Goal: Information Seeking & Learning: Learn about a topic

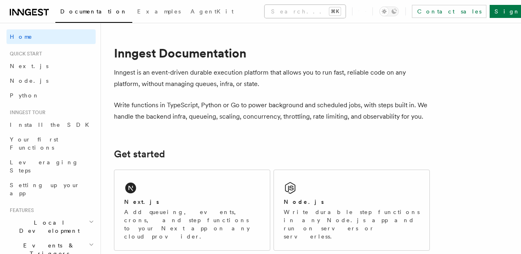
click at [265, 8] on button "Search... ⌘K" at bounding box center [305, 11] width 81 height 13
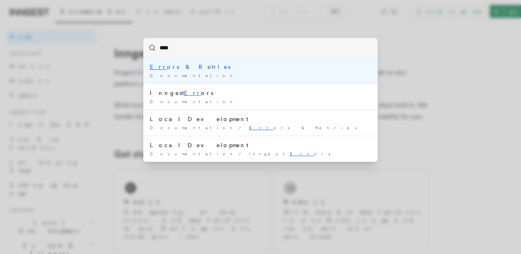
type input "*****"
click at [207, 72] on li "Error s & Retries Documentation /" at bounding box center [260, 71] width 235 height 26
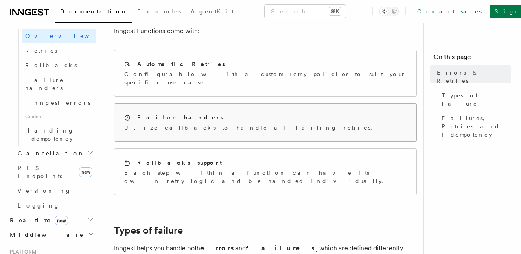
scroll to position [94, 0]
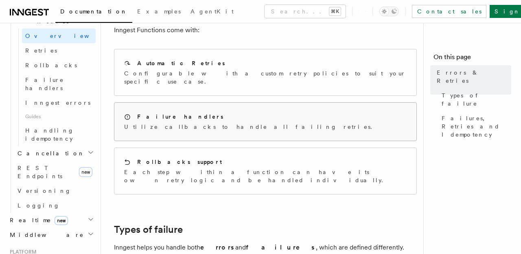
click at [229, 112] on div "Failure handlers" at bounding box center [250, 116] width 253 height 9
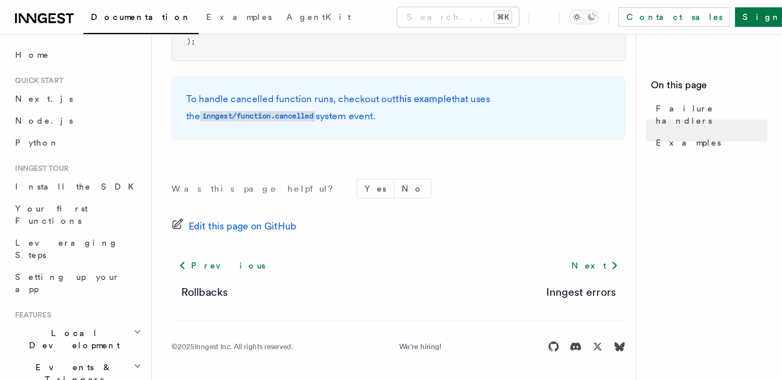
scroll to position [225, 0]
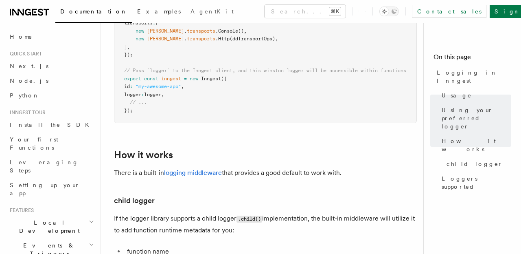
scroll to position [882, 0]
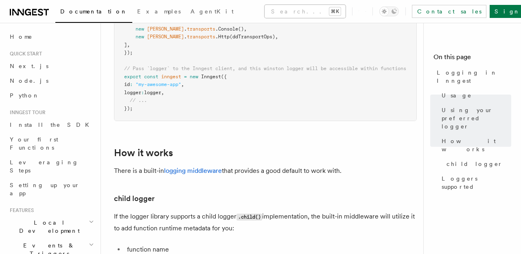
click at [283, 8] on button "Search... ⌘K" at bounding box center [305, 11] width 81 height 13
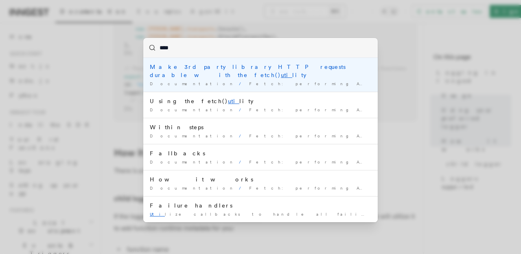
type input "*****"
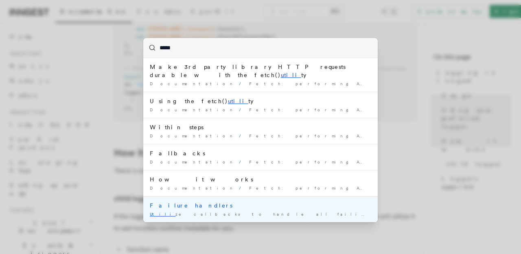
click at [231, 201] on div "Failure handlers" at bounding box center [261, 205] width 222 height 8
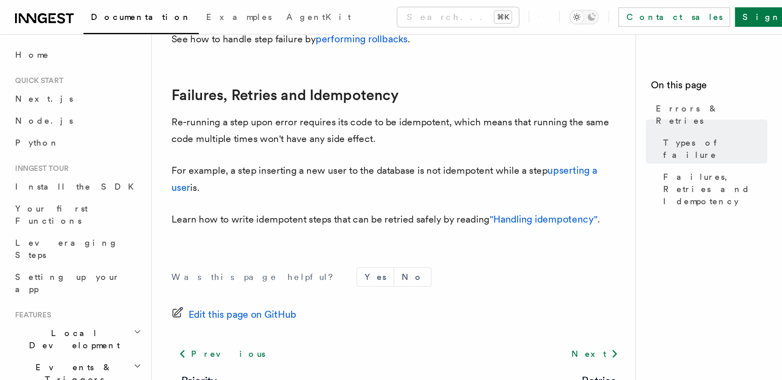
scroll to position [320, 0]
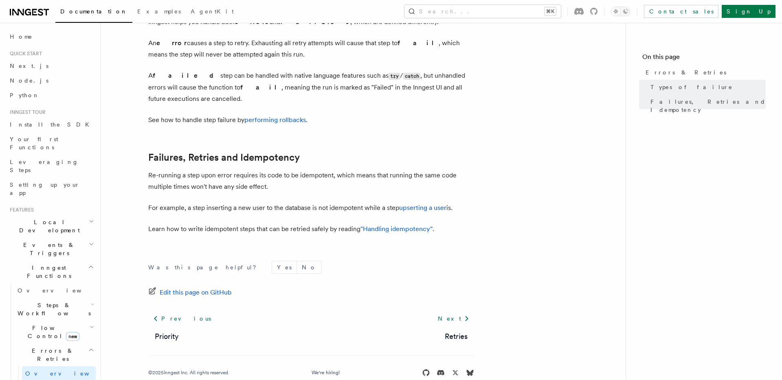
drag, startPoint x: 533, startPoint y: 163, endPoint x: 479, endPoint y: 161, distance: 53.4
click at [521, 165] on article "Features Inngest Functions Errors & Retries Inngest Functions are designed to h…" at bounding box center [363, 56] width 499 height 681
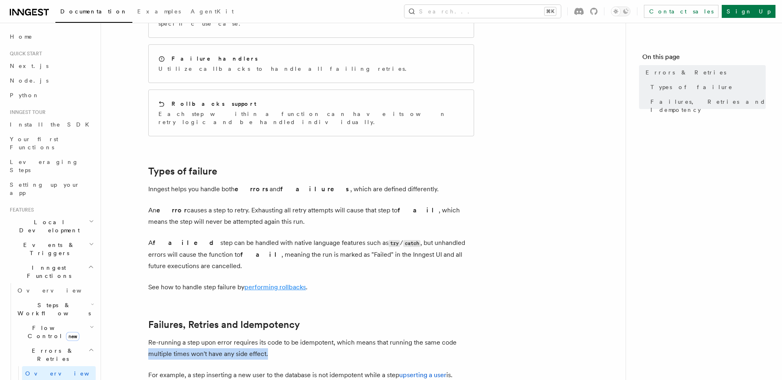
click at [292, 253] on p "See how to handle step failure by performing rollbacks ." at bounding box center [311, 287] width 326 height 11
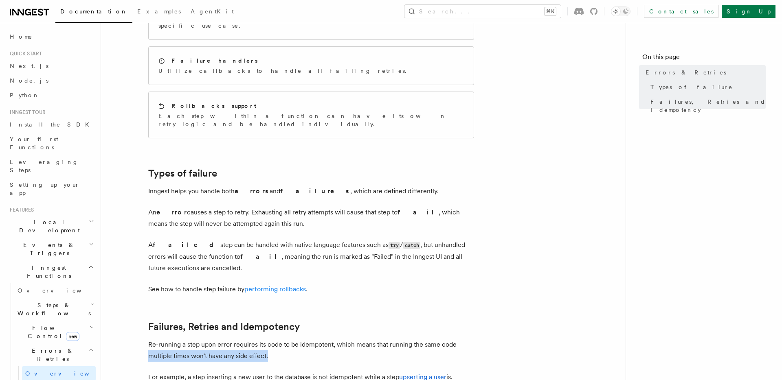
click at [291, 253] on link "performing rollbacks" at bounding box center [275, 290] width 62 height 8
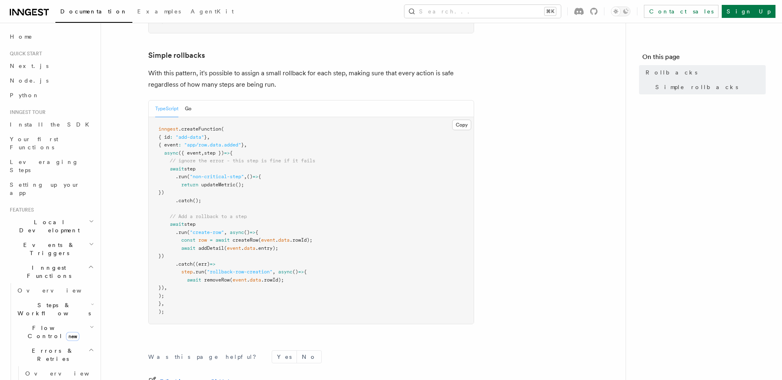
scroll to position [408, 0]
click at [494, 11] on button "Search... ⌘K" at bounding box center [482, 11] width 156 height 13
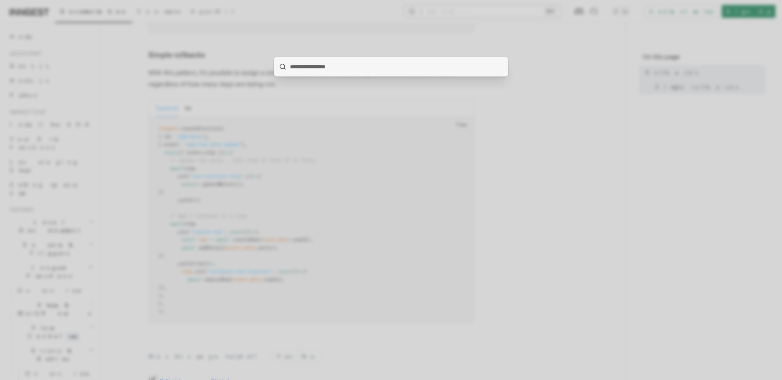
click at [494, 11] on div at bounding box center [391, 190] width 782 height 380
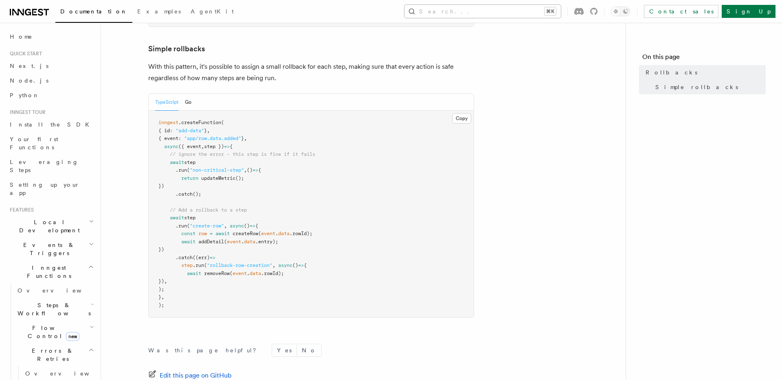
click at [488, 12] on button "Search... ⌘K" at bounding box center [482, 11] width 156 height 13
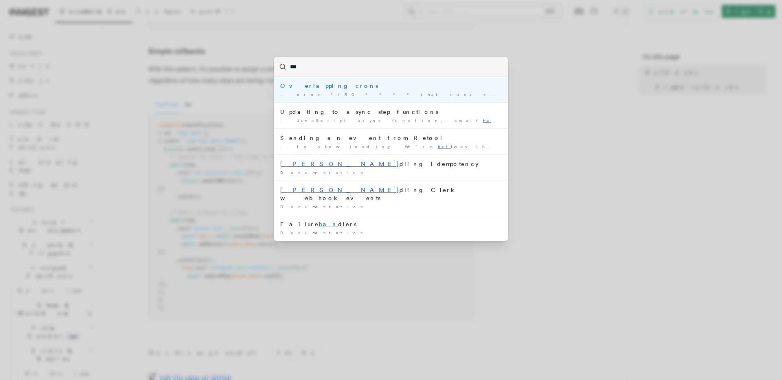
type input "****"
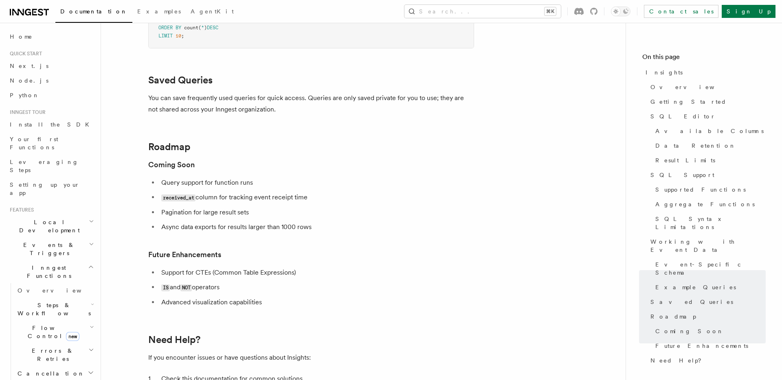
scroll to position [1, 0]
click at [50, 253] on h2 "Cancellation" at bounding box center [54, 372] width 81 height 15
click at [59, 253] on link "Overview" at bounding box center [59, 387] width 74 height 15
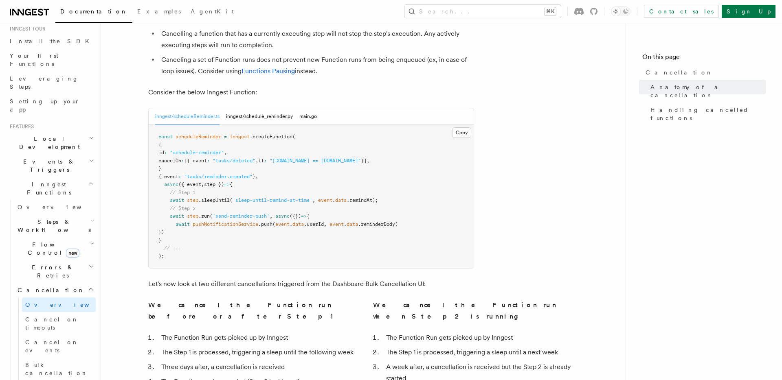
scroll to position [83, 0]
click at [68, 253] on span "Cancel on events" at bounding box center [51, 347] width 53 height 15
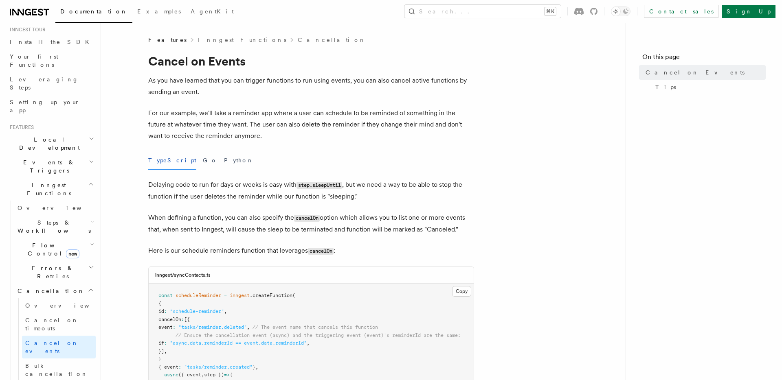
click at [62, 253] on h2 "Errors & Retries" at bounding box center [54, 272] width 81 height 23
click at [62, 253] on span "Failure handlers" at bounding box center [44, 339] width 39 height 15
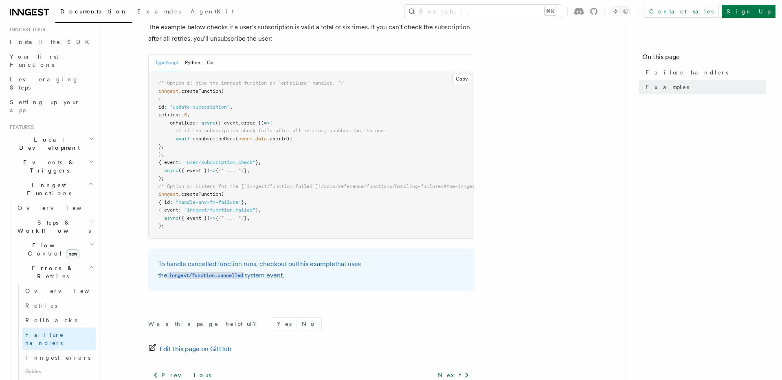
scroll to position [225, 0]
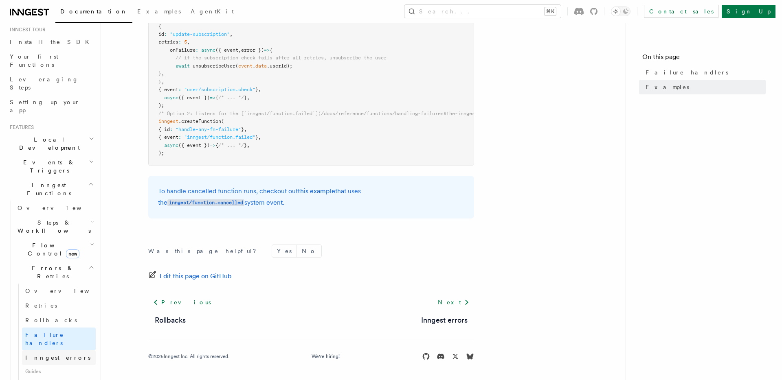
click at [45, 253] on span "Inngest errors" at bounding box center [57, 358] width 65 height 7
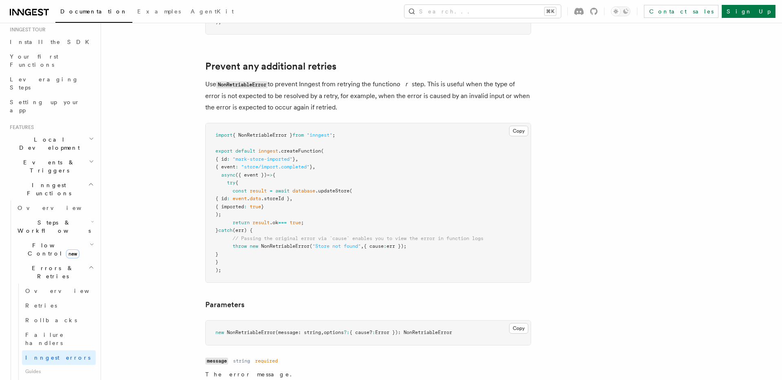
scroll to position [376, 0]
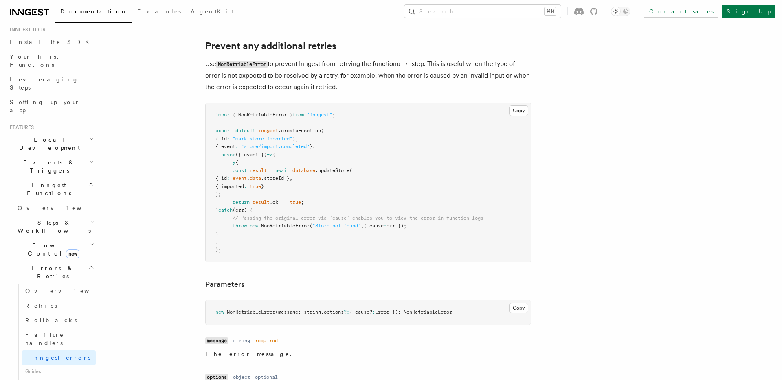
click at [283, 227] on span "NonRetriableError" at bounding box center [285, 226] width 48 height 6
drag, startPoint x: 233, startPoint y: 225, endPoint x: 438, endPoint y: 228, distance: 204.9
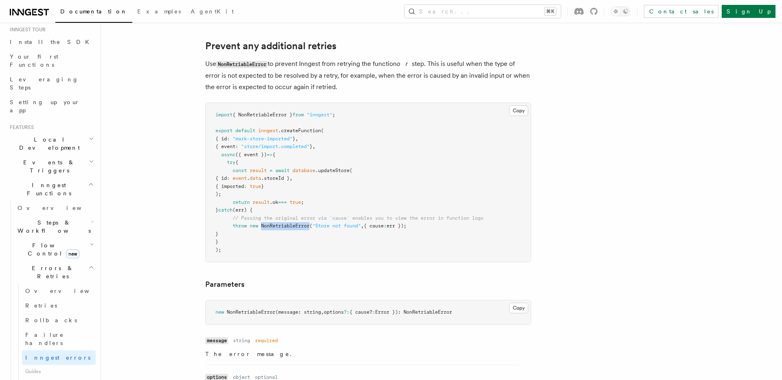
click at [438, 228] on pre "import { NonRetriableError } from "inngest" ; export default inngest .createFun…" at bounding box center [368, 182] width 325 height 159
